Goal: Task Accomplishment & Management: Manage account settings

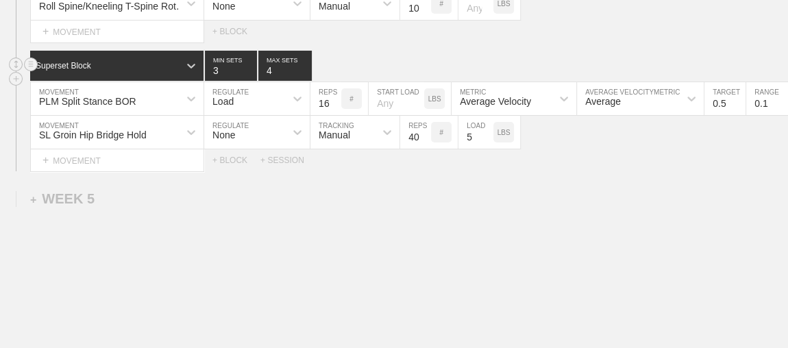
scroll to position [5172, 0]
click at [539, 51] on div "Superset Block 3 MIN SETS 4 MAX SETS" at bounding box center [409, 66] width 758 height 30
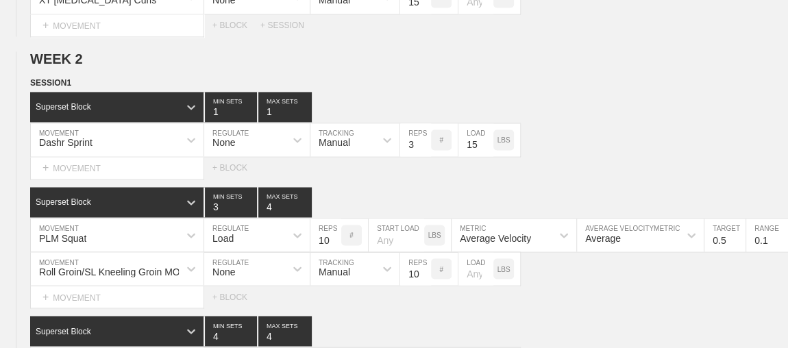
scroll to position [0, 0]
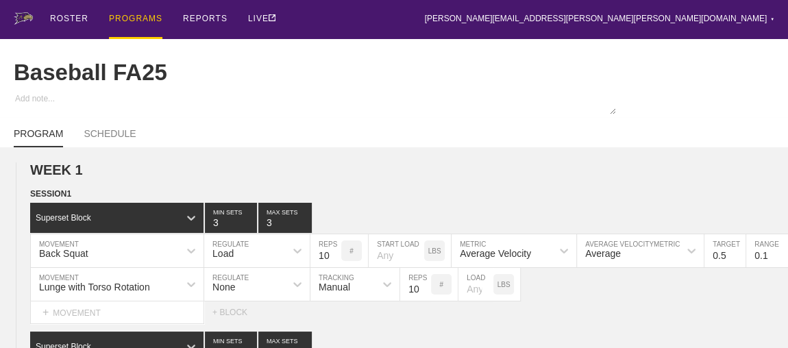
click at [132, 17] on div "PROGRAMS" at bounding box center [135, 19] width 53 height 39
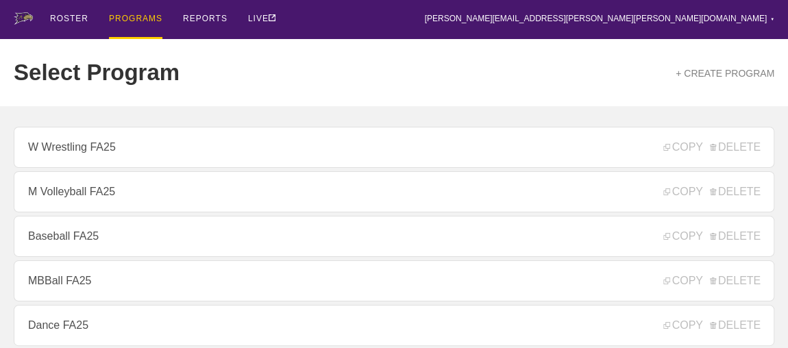
click at [331, 16] on div "ROSTER PROGRAMS REPORTS LIVE [PERSON_NAME][EMAIL_ADDRESS][PERSON_NAME][PERSON_N…" at bounding box center [394, 19] width 761 height 39
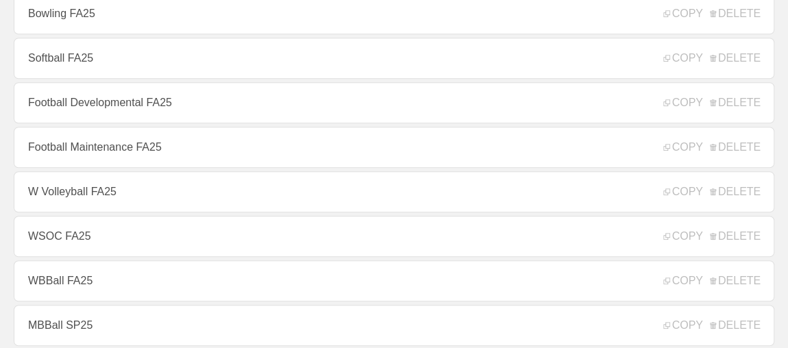
scroll to position [448, 0]
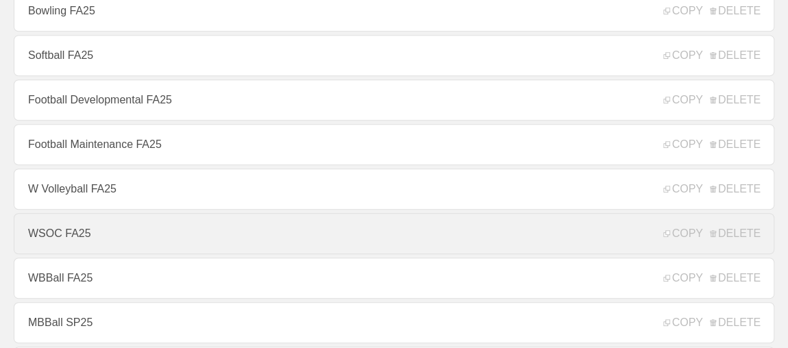
click at [284, 248] on link "WSOC FA25" at bounding box center [394, 233] width 761 height 41
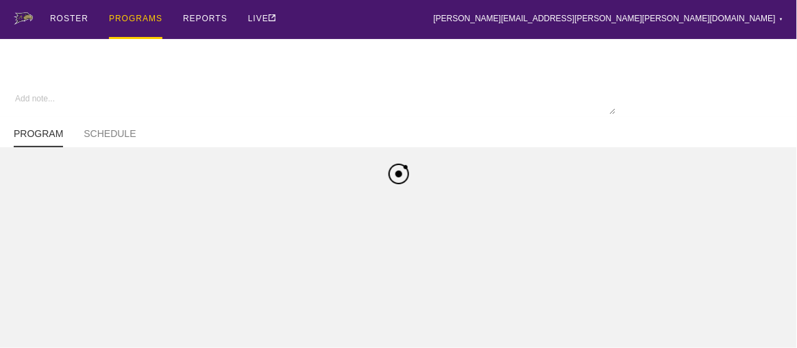
type textarea "x"
type input "WSOC FA25"
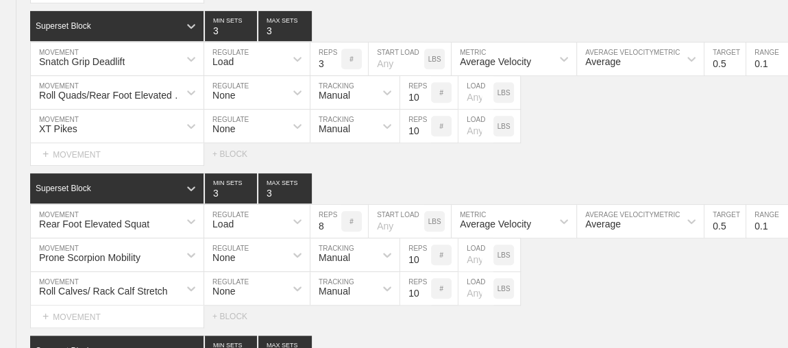
scroll to position [8256, 0]
